Goal: Navigation & Orientation: Find specific page/section

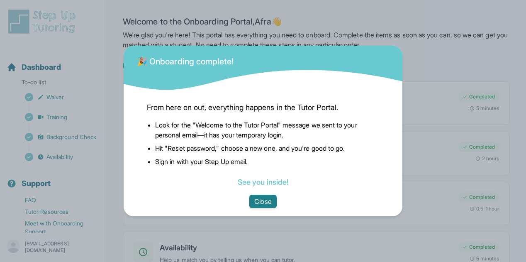
click at [261, 202] on button "Close" at bounding box center [262, 200] width 27 height 13
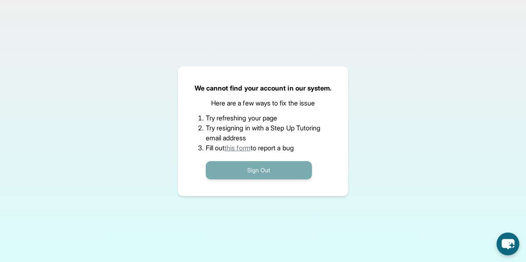
click at [264, 169] on button "Sign Out" at bounding box center [259, 170] width 106 height 18
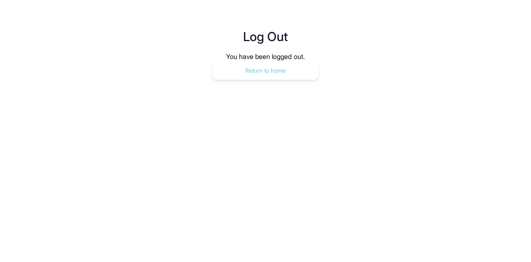
click at [272, 72] on button "Return to home" at bounding box center [265, 70] width 106 height 18
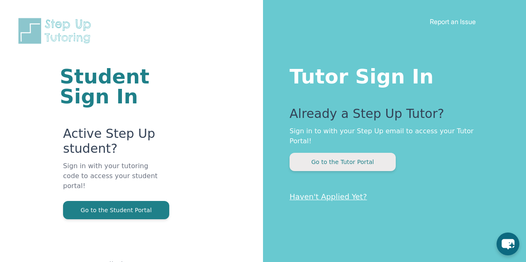
click at [367, 155] on button "Go to the Tutor Portal" at bounding box center [342, 162] width 106 height 18
